Goal: Find specific page/section: Find specific page/section

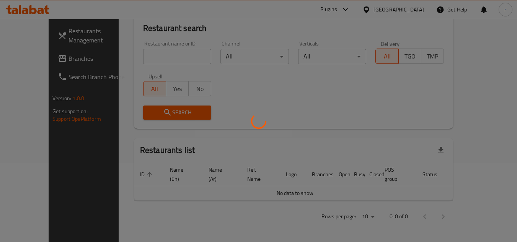
scroll to position [99, 0]
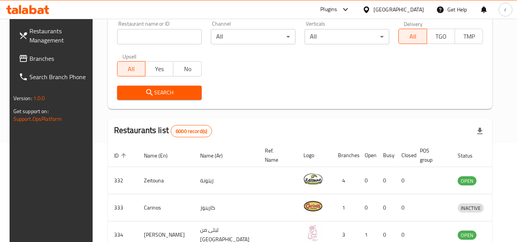
click at [39, 57] on span "Branches" at bounding box center [59, 58] width 60 height 9
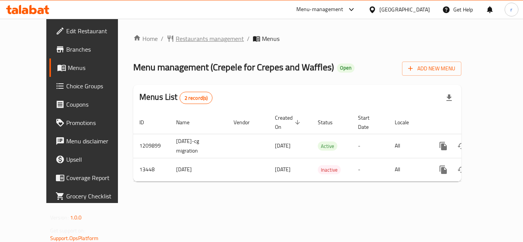
click at [193, 42] on span "Restaurants management" at bounding box center [210, 38] width 68 height 9
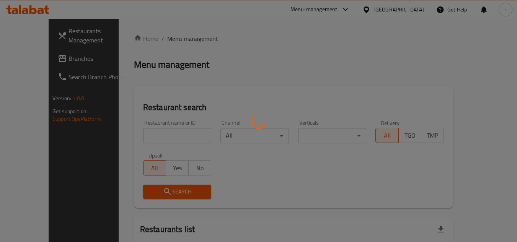
click at [148, 132] on div at bounding box center [258, 121] width 517 height 242
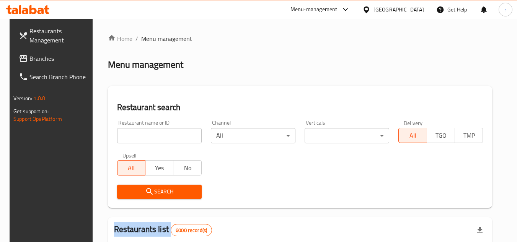
click at [148, 132] on div at bounding box center [258, 121] width 517 height 242
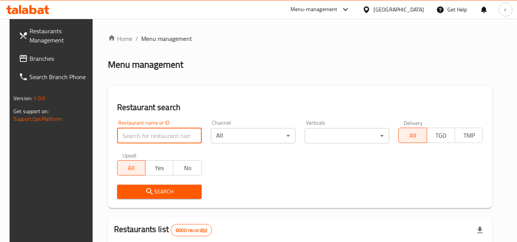
click at [148, 132] on input "search" at bounding box center [159, 135] width 85 height 15
paste input "8206"
type input "8206"
click at [145, 190] on icon "submit" at bounding box center [149, 191] width 9 height 9
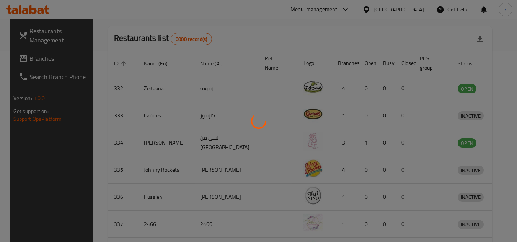
scroll to position [99, 0]
